Goal: Information Seeking & Learning: Understand process/instructions

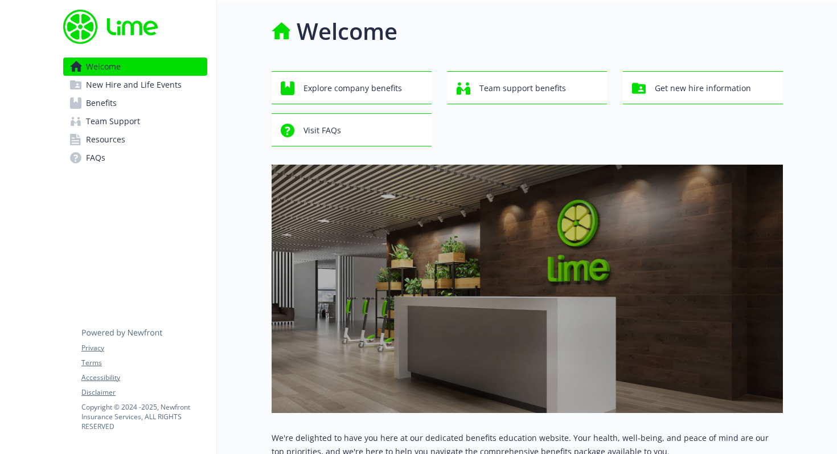
click at [138, 107] on link "Benefits" at bounding box center [135, 103] width 144 height 18
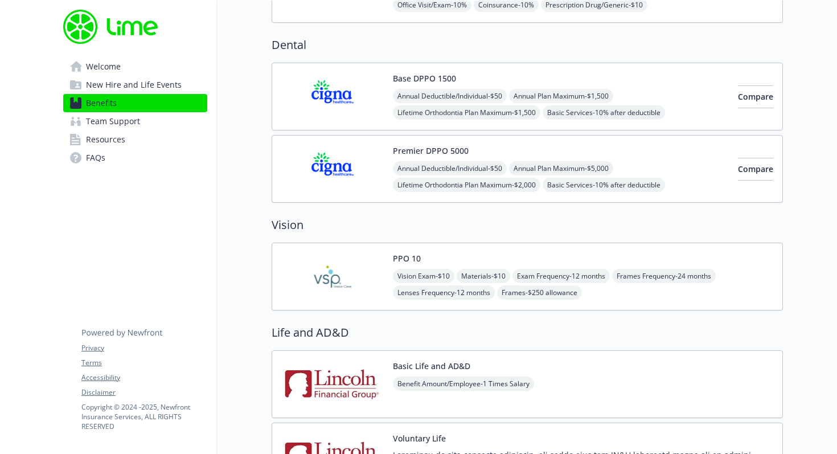
scroll to position [540, 0]
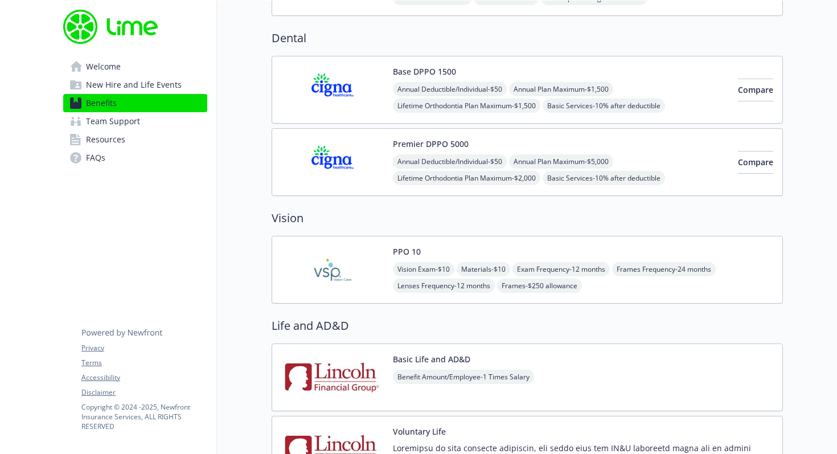
click at [338, 174] on img at bounding box center [332, 162] width 103 height 48
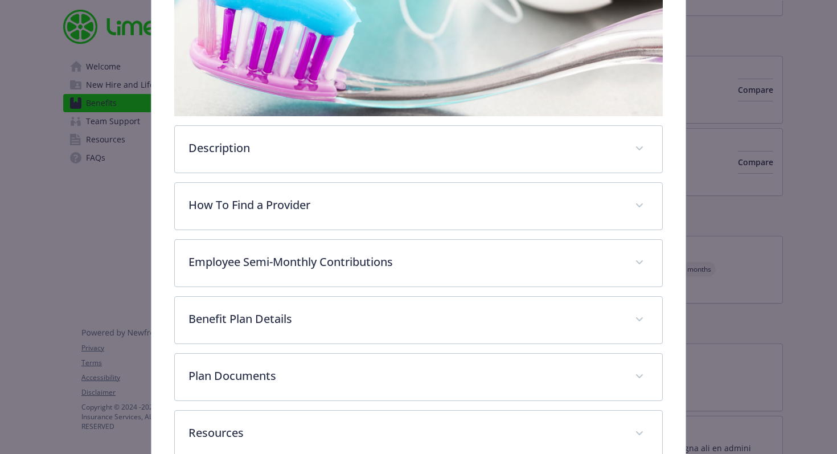
scroll to position [297, 0]
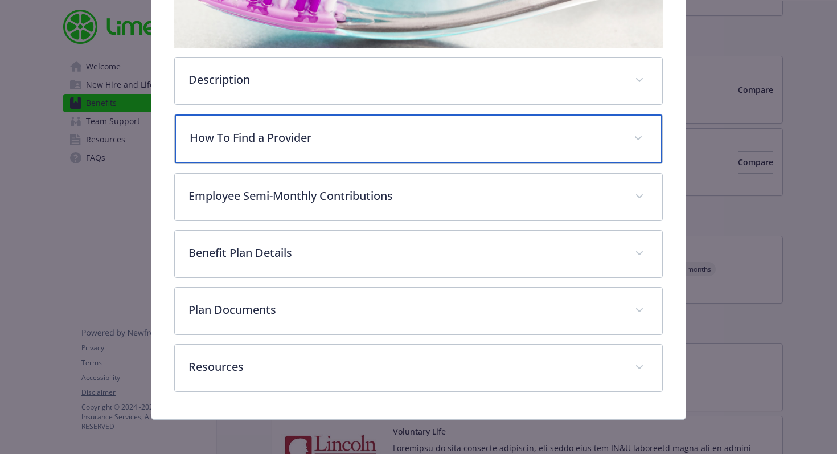
click at [260, 153] on div "How To Find a Provider" at bounding box center [419, 139] width 488 height 49
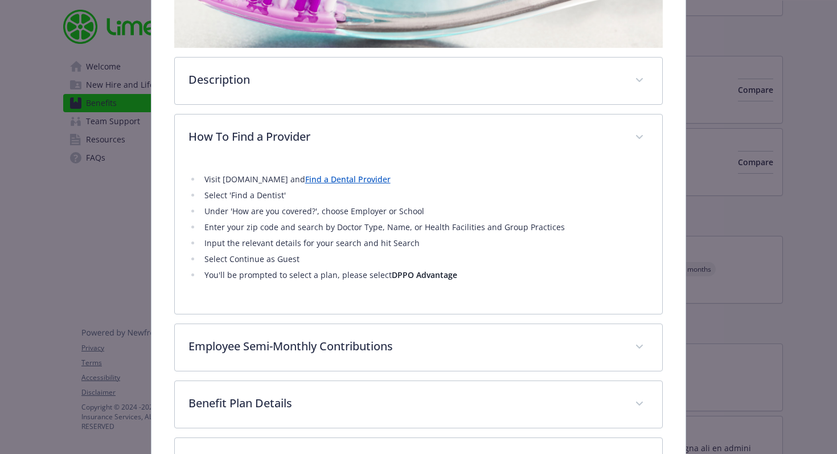
click at [325, 183] on link "Find a Dental Provider" at bounding box center [347, 179] width 85 height 11
